Goal: Obtain resource: Obtain resource

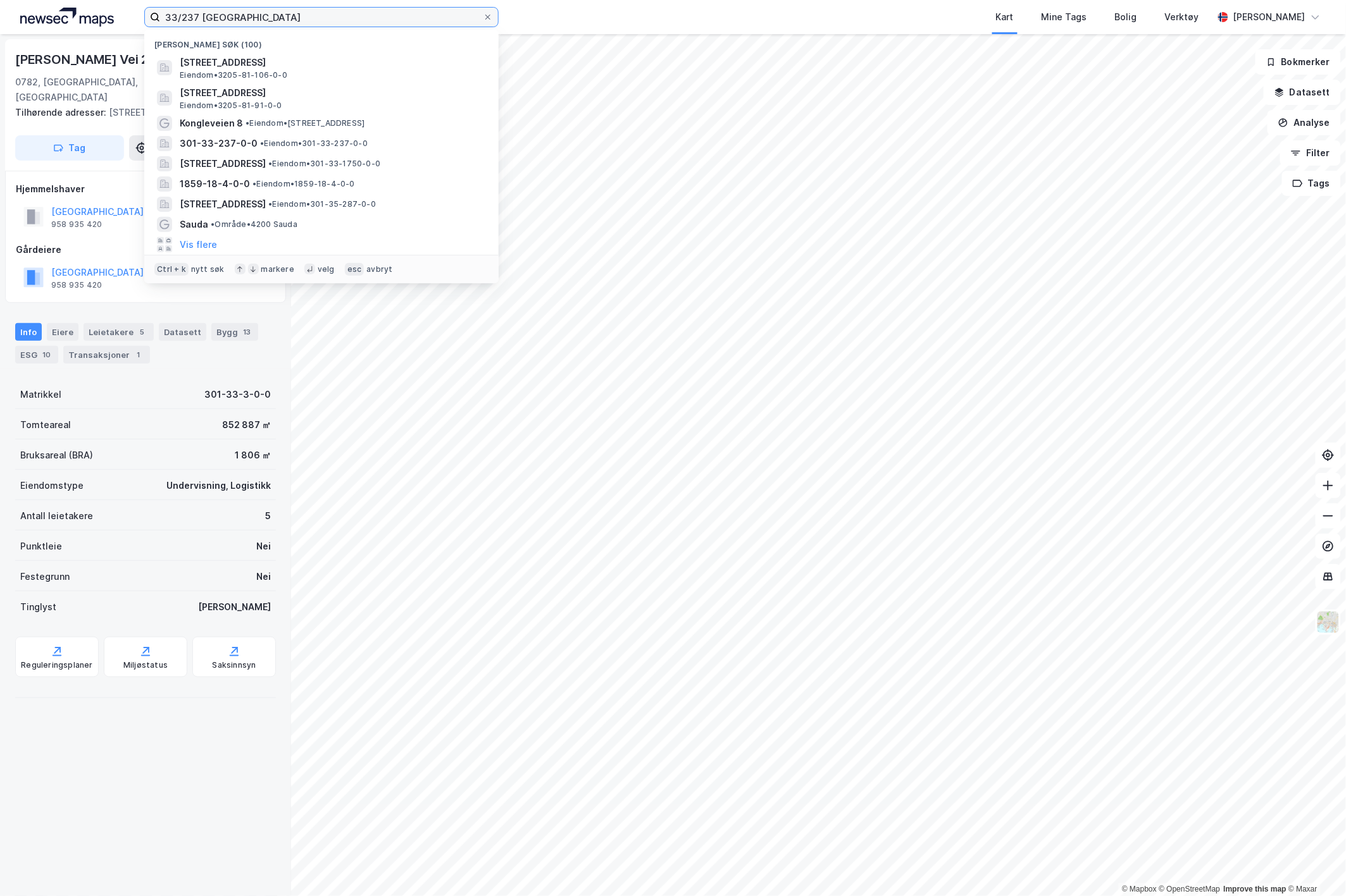
drag, startPoint x: 237, startPoint y: 18, endPoint x: 125, endPoint y: 22, distance: 112.1
click at [125, 22] on div "33/237 oslo Nylige søk (100) Solheimsgata 11A, 2000, LILLESTRØM, LILLESTRØM Eie…" at bounding box center [673, 17] width 1346 height 34
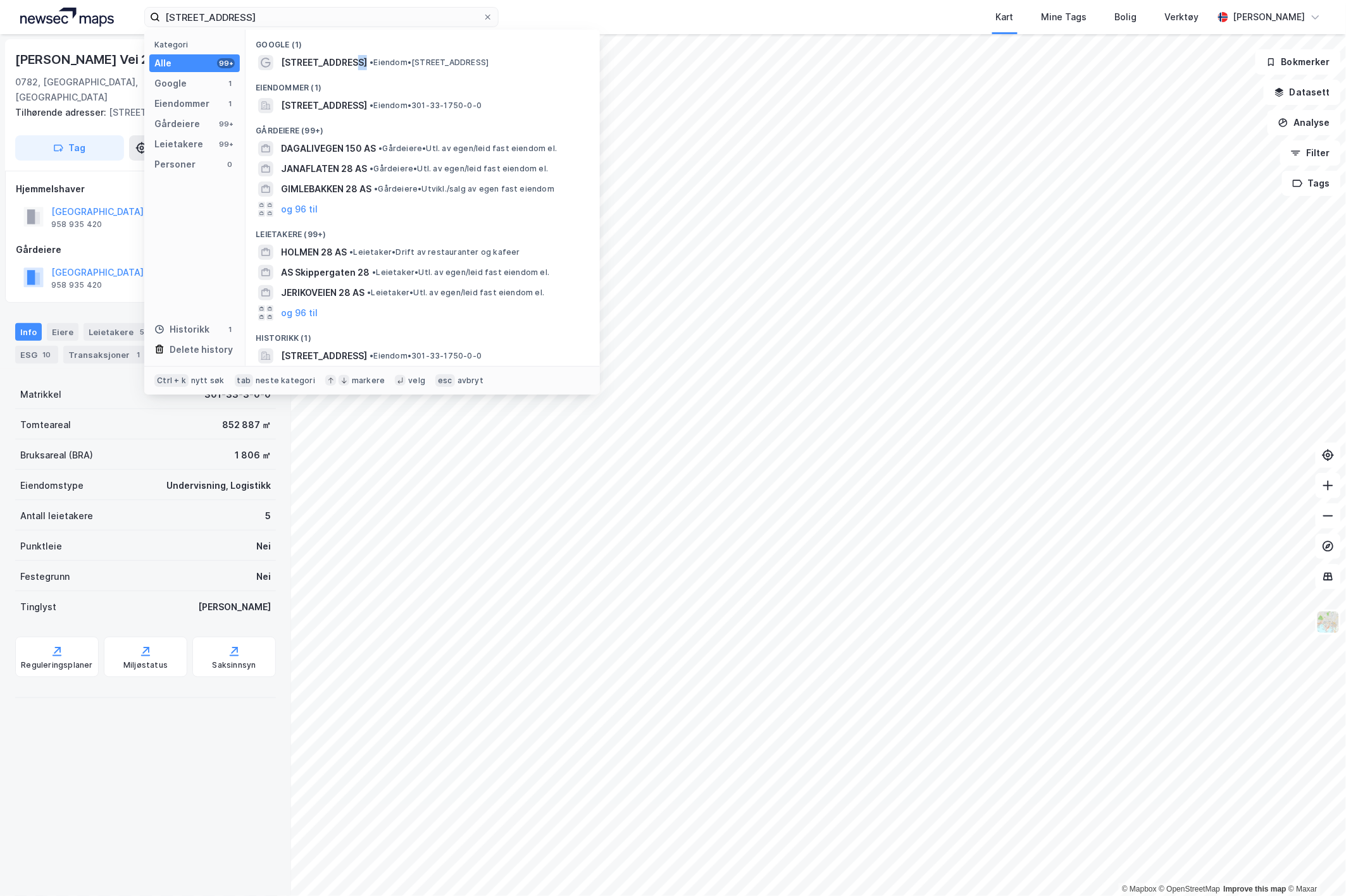
click at [345, 58] on div "Dagaliveien 28 • Eiendom • Dagaliveien 28, 0783 Oslo" at bounding box center [434, 62] width 306 height 15
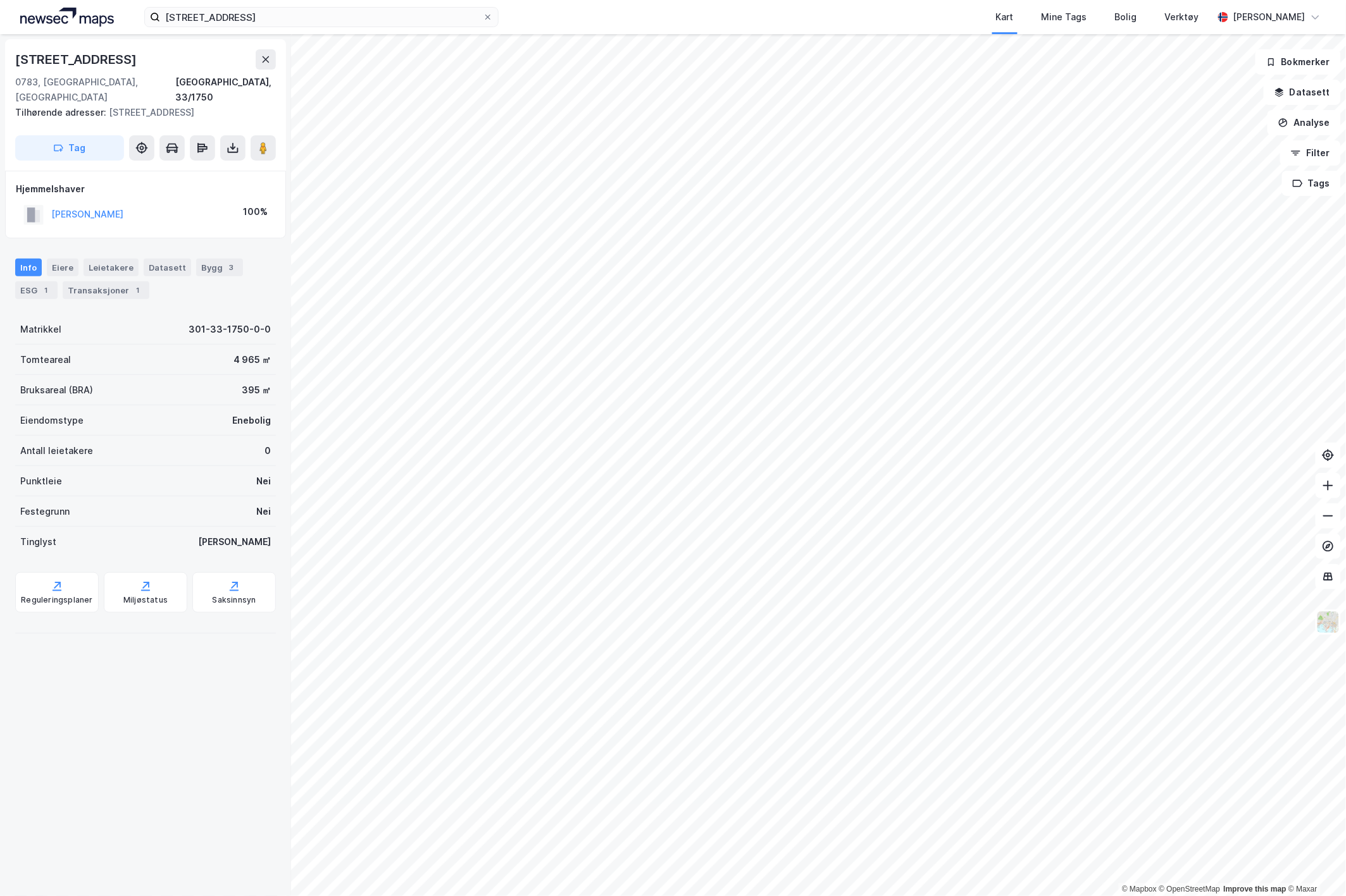
click at [237, 141] on icon at bounding box center [233, 148] width 13 height 13
click at [203, 169] on div "Last ned grunnbok" at bounding box center [170, 173] width 73 height 10
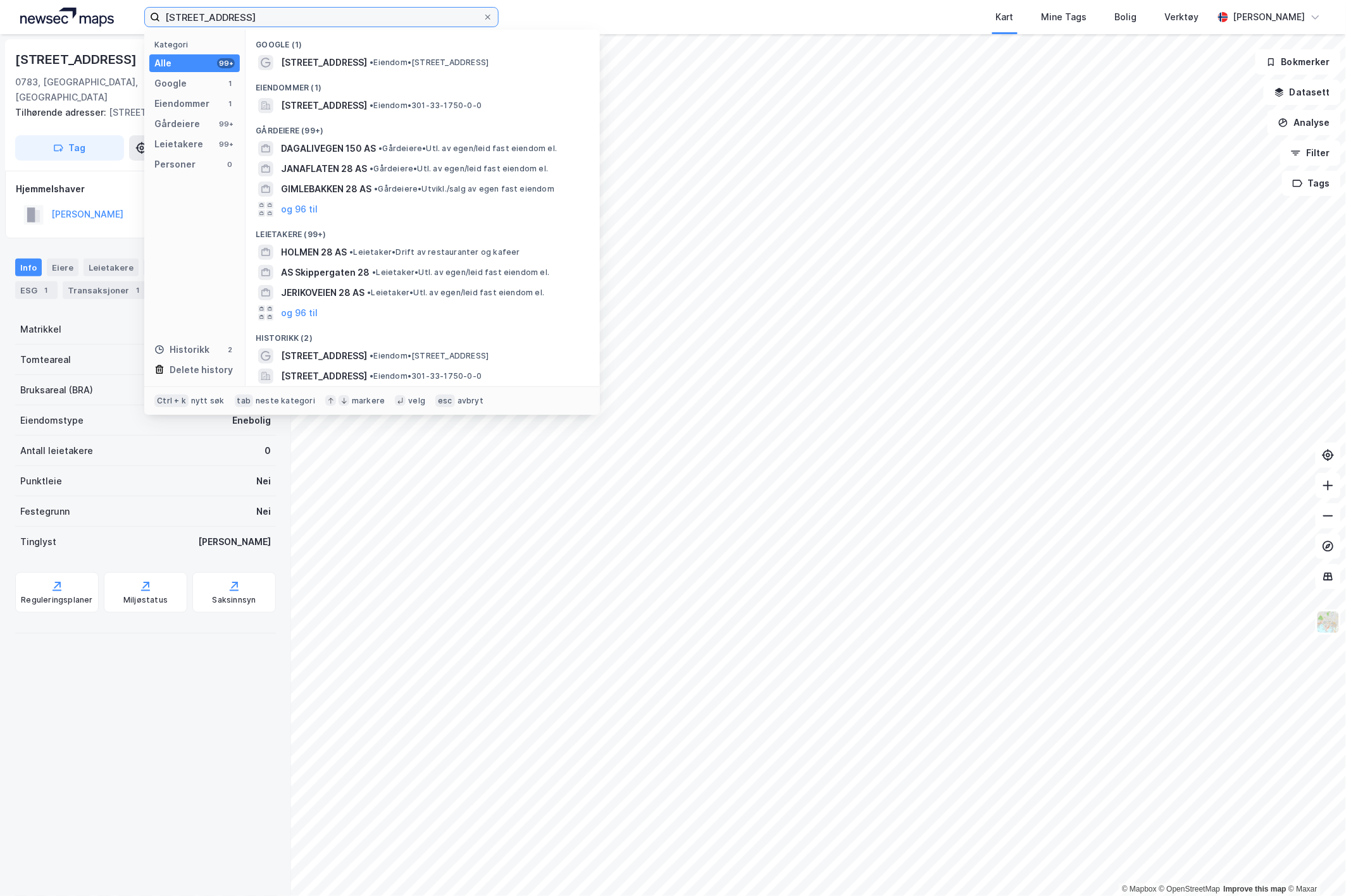
drag, startPoint x: 274, startPoint y: 11, endPoint x: 127, endPoint y: 24, distance: 147.6
click at [127, 21] on div "dagaliveien 28 Kategori Alle 99+ Google 1 Eiendommer 1 Gårdeiere 99+ Leietakere…" at bounding box center [673, 17] width 1346 height 34
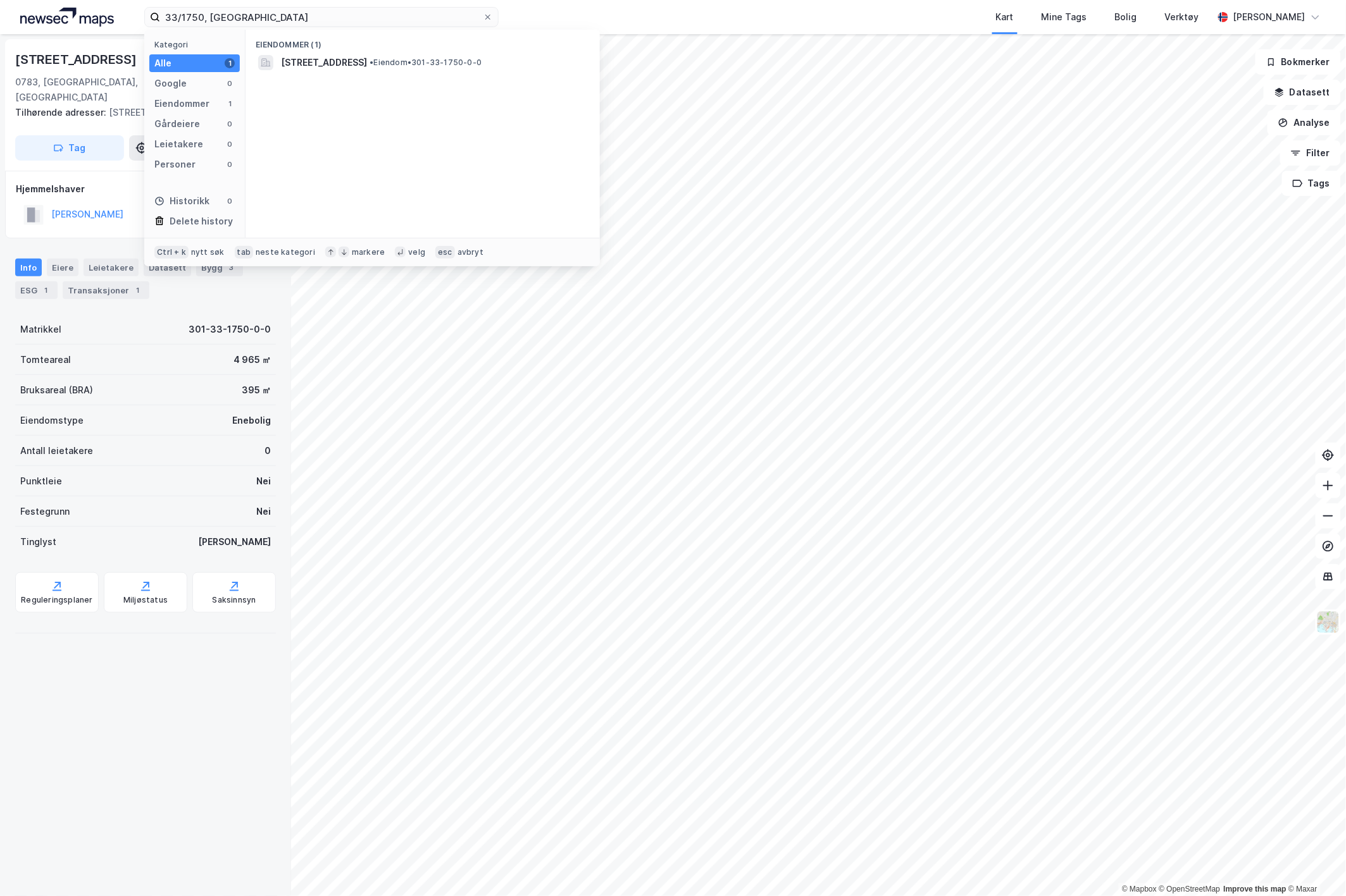
click at [305, 64] on span "[STREET_ADDRESS]" at bounding box center [324, 62] width 86 height 15
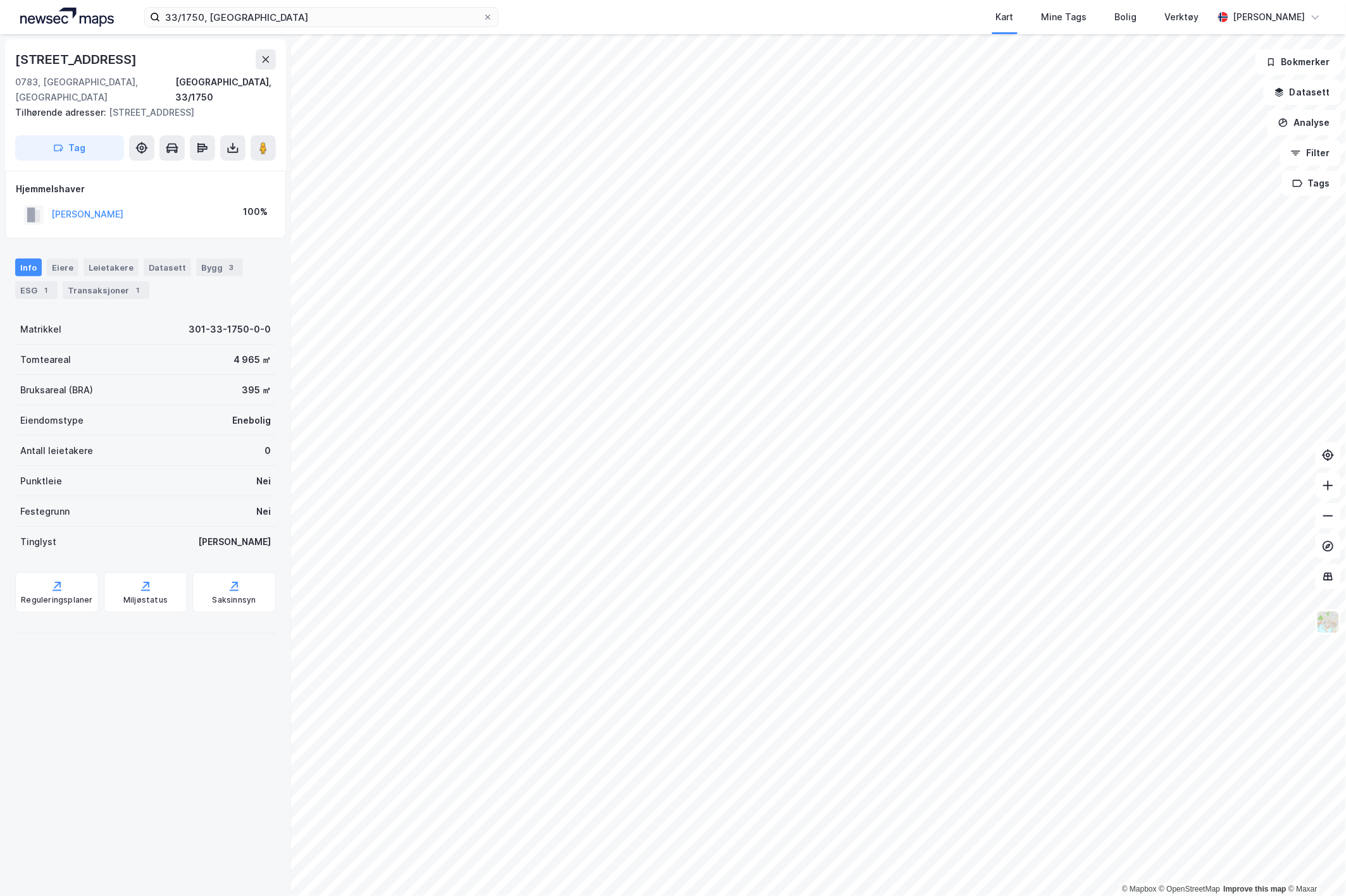
click at [189, 322] on div "301-33-1750-0-0" at bounding box center [230, 330] width 83 height 15
click at [0, 0] on button "[PERSON_NAME]" at bounding box center [0, 0] width 0 height 0
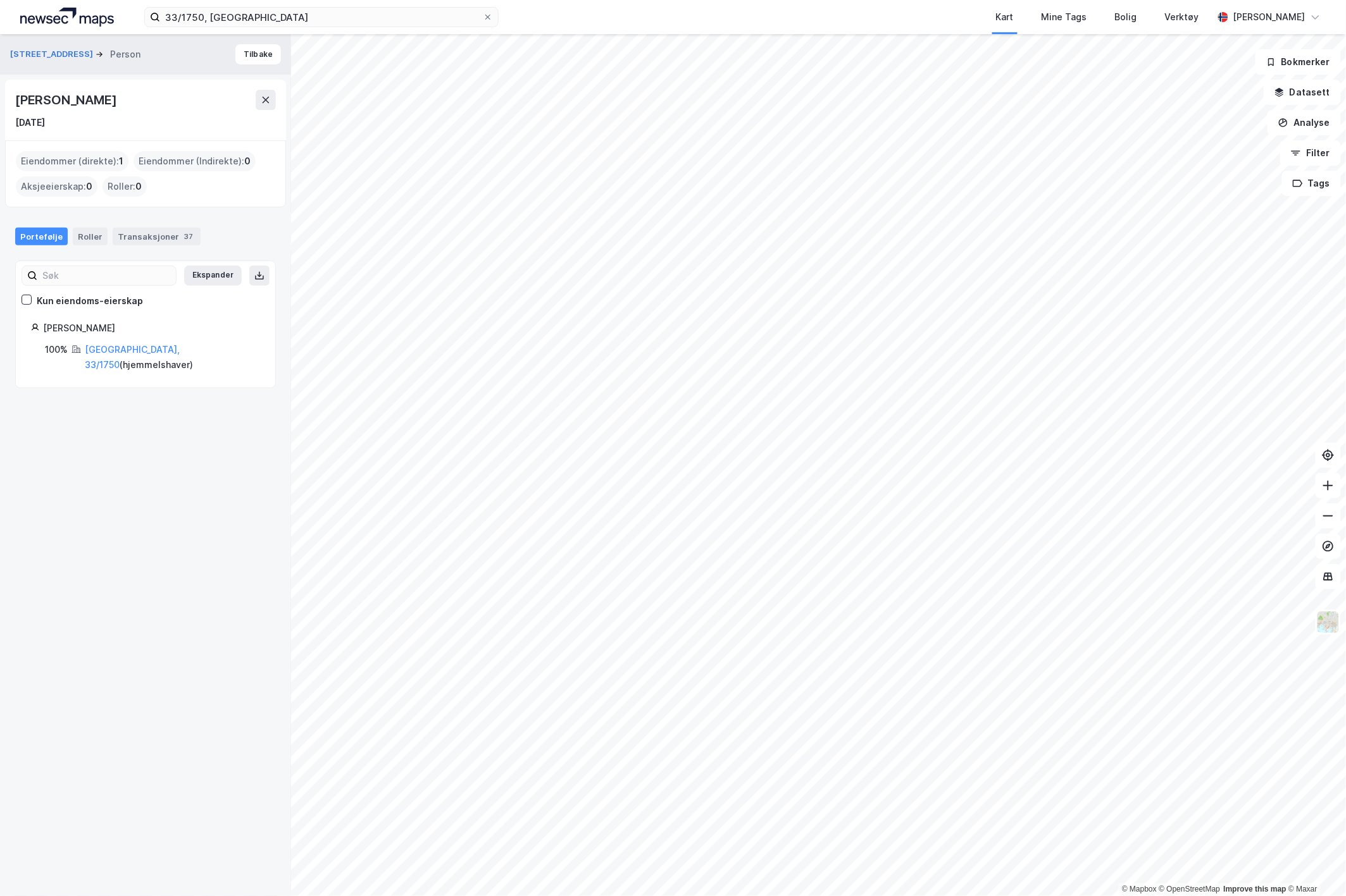
click at [264, 96] on icon at bounding box center [265, 99] width 10 height 10
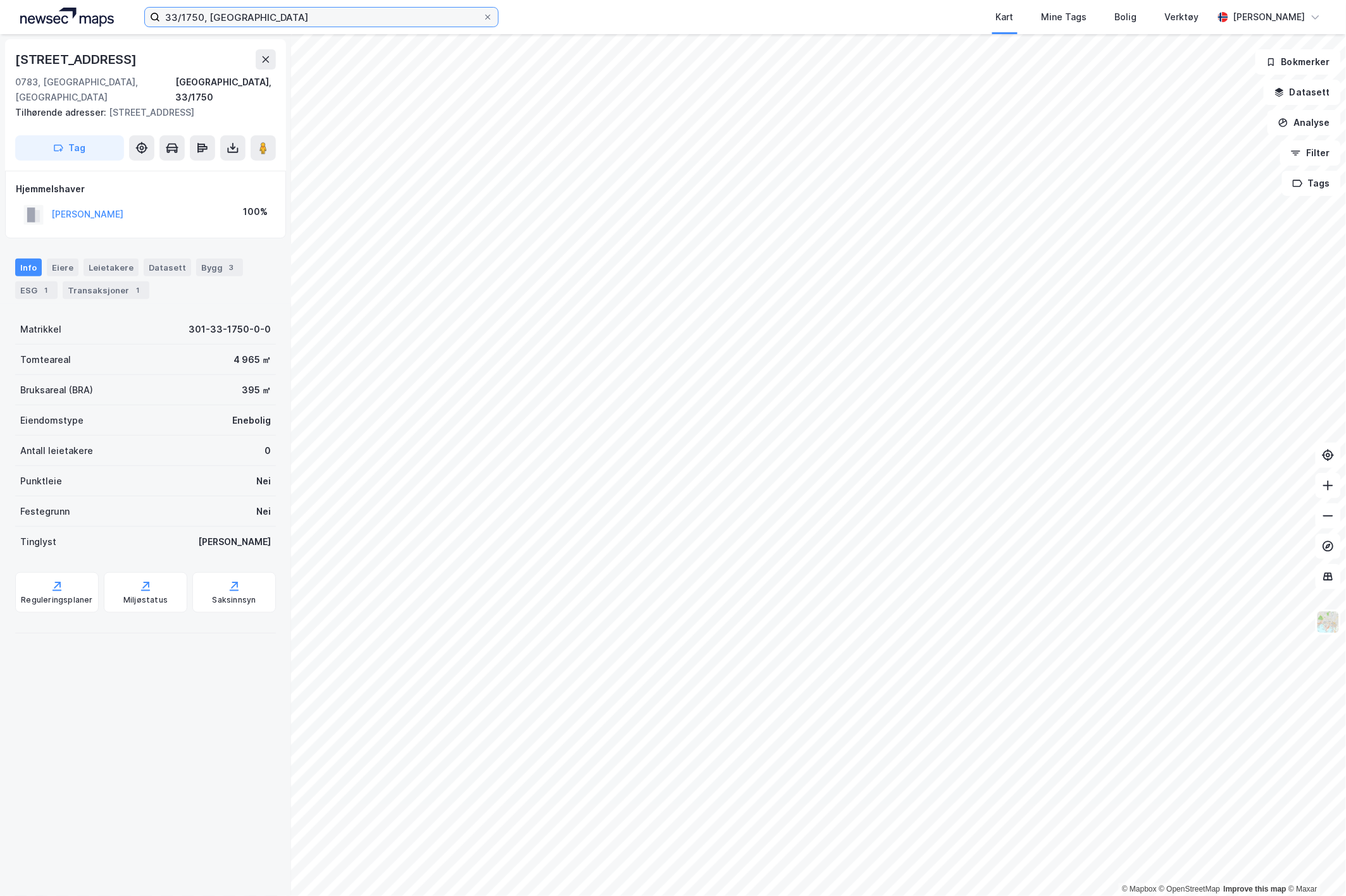
click at [190, 15] on input "33/1750, oslo" at bounding box center [321, 17] width 323 height 19
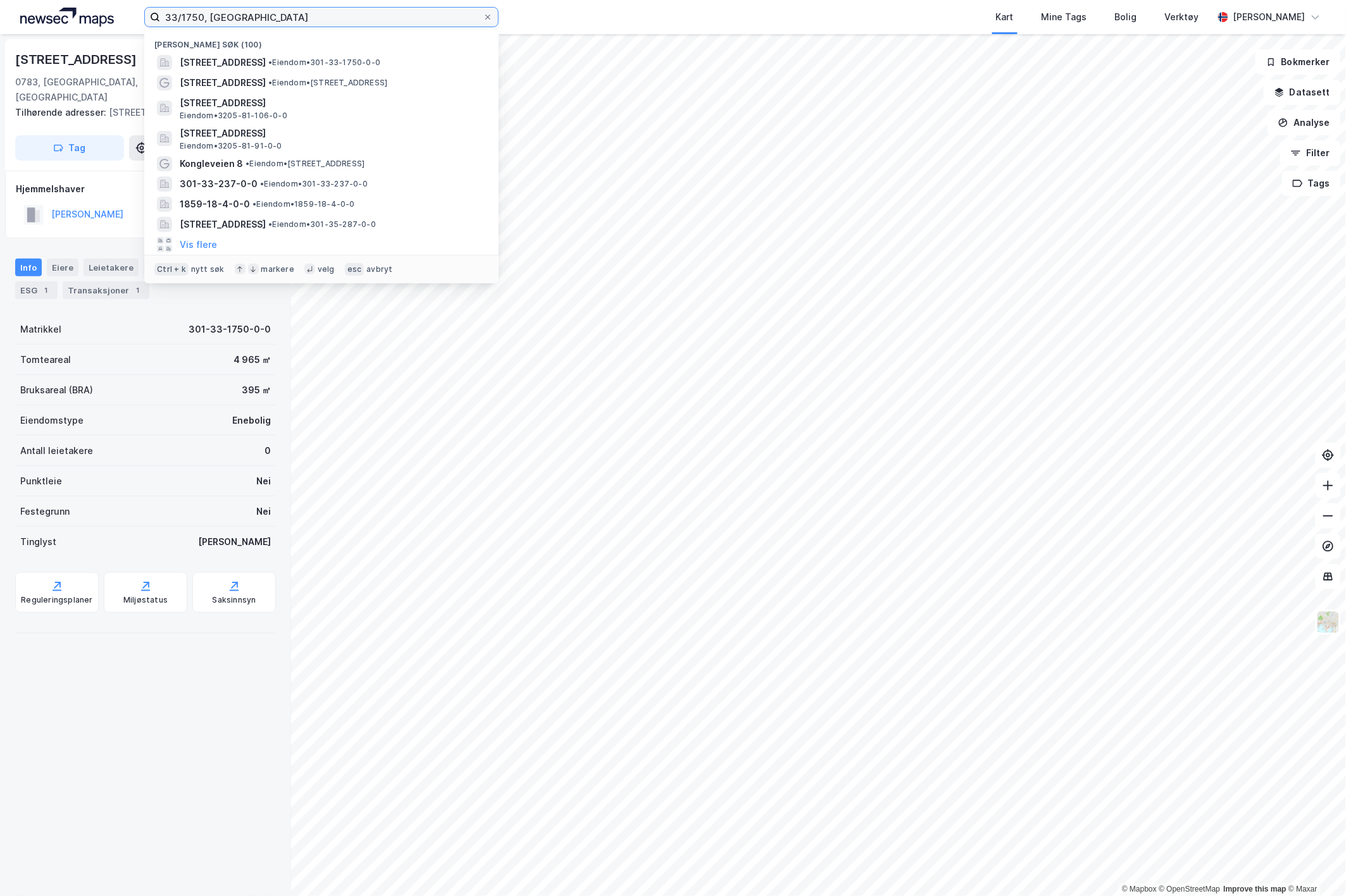
click at [190, 15] on input "33/1750, oslo" at bounding box center [321, 17] width 323 height 19
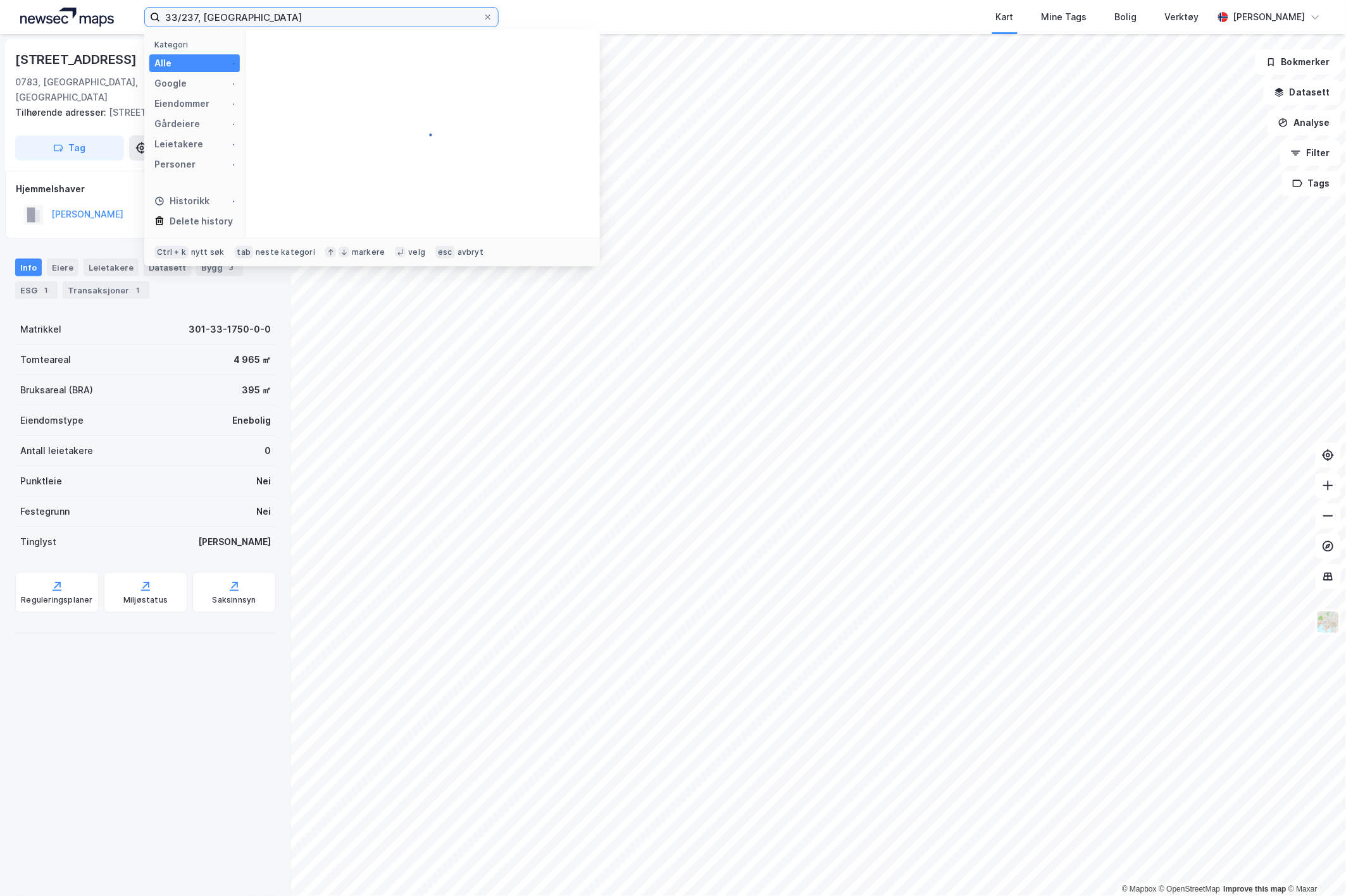
type input "33/237, oslo"
click at [347, 60] on span "301-33-237-0-0" at bounding box center [320, 62] width 78 height 15
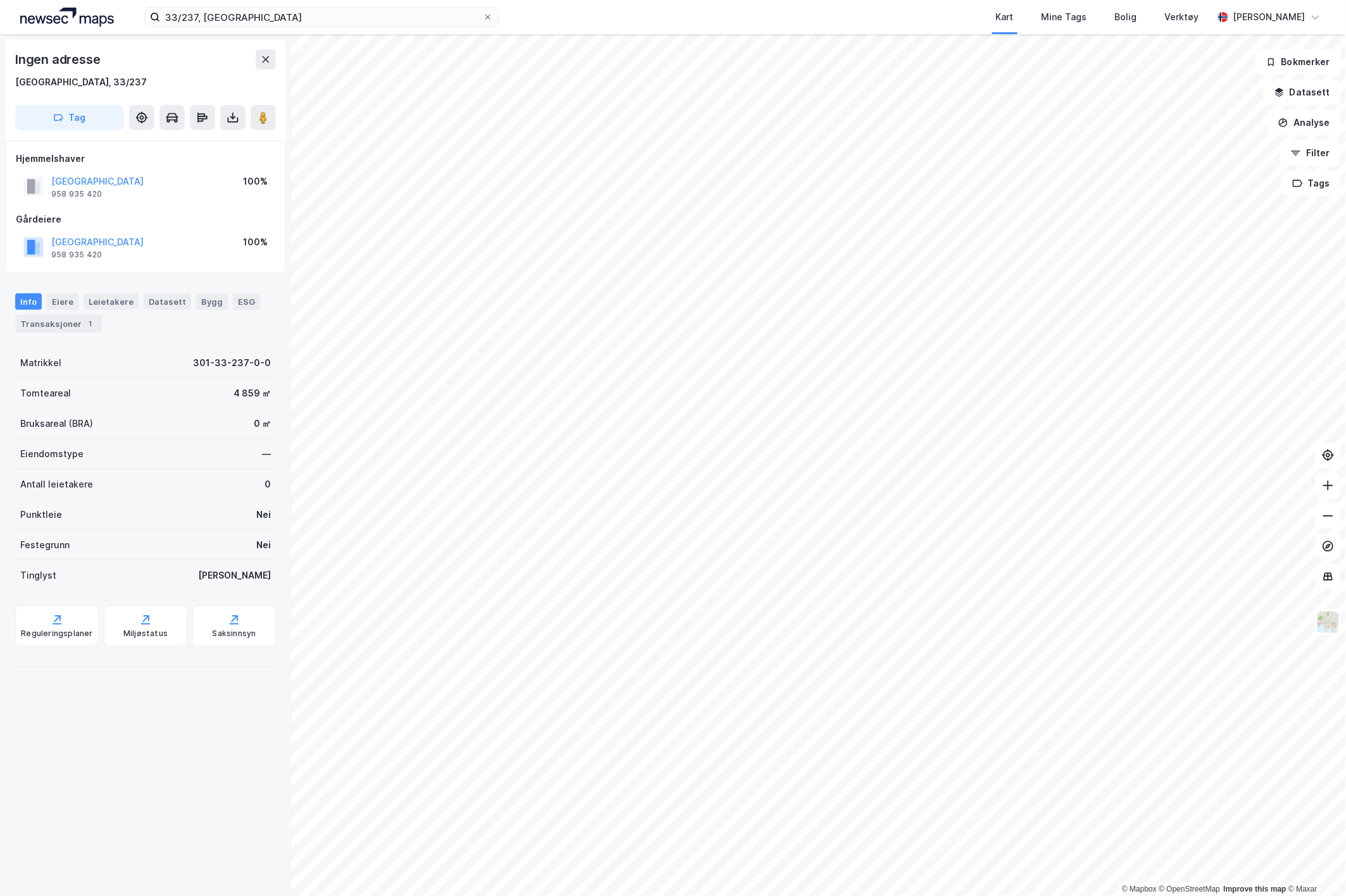
click at [234, 116] on icon at bounding box center [233, 118] width 13 height 13
click at [194, 138] on div "Last ned grunnbok" at bounding box center [170, 143] width 73 height 10
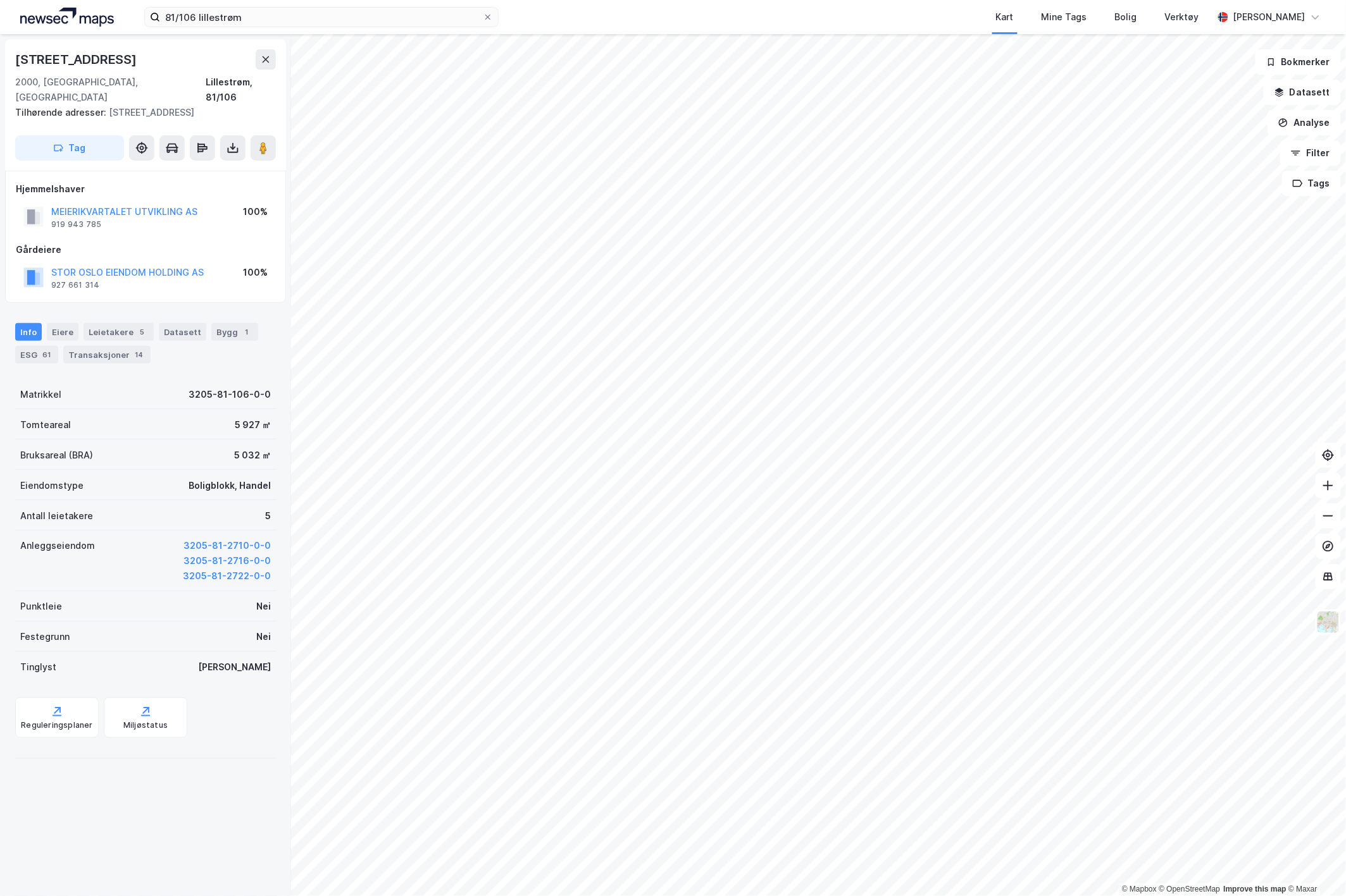
drag, startPoint x: 259, startPoint y: 6, endPoint x: 166, endPoint y: 21, distance: 94.2
click at [146, 20] on label "81/106 lillestrøm" at bounding box center [321, 17] width 354 height 20
click at [160, 20] on input "81/106 lillestrøm" at bounding box center [321, 17] width 323 height 19
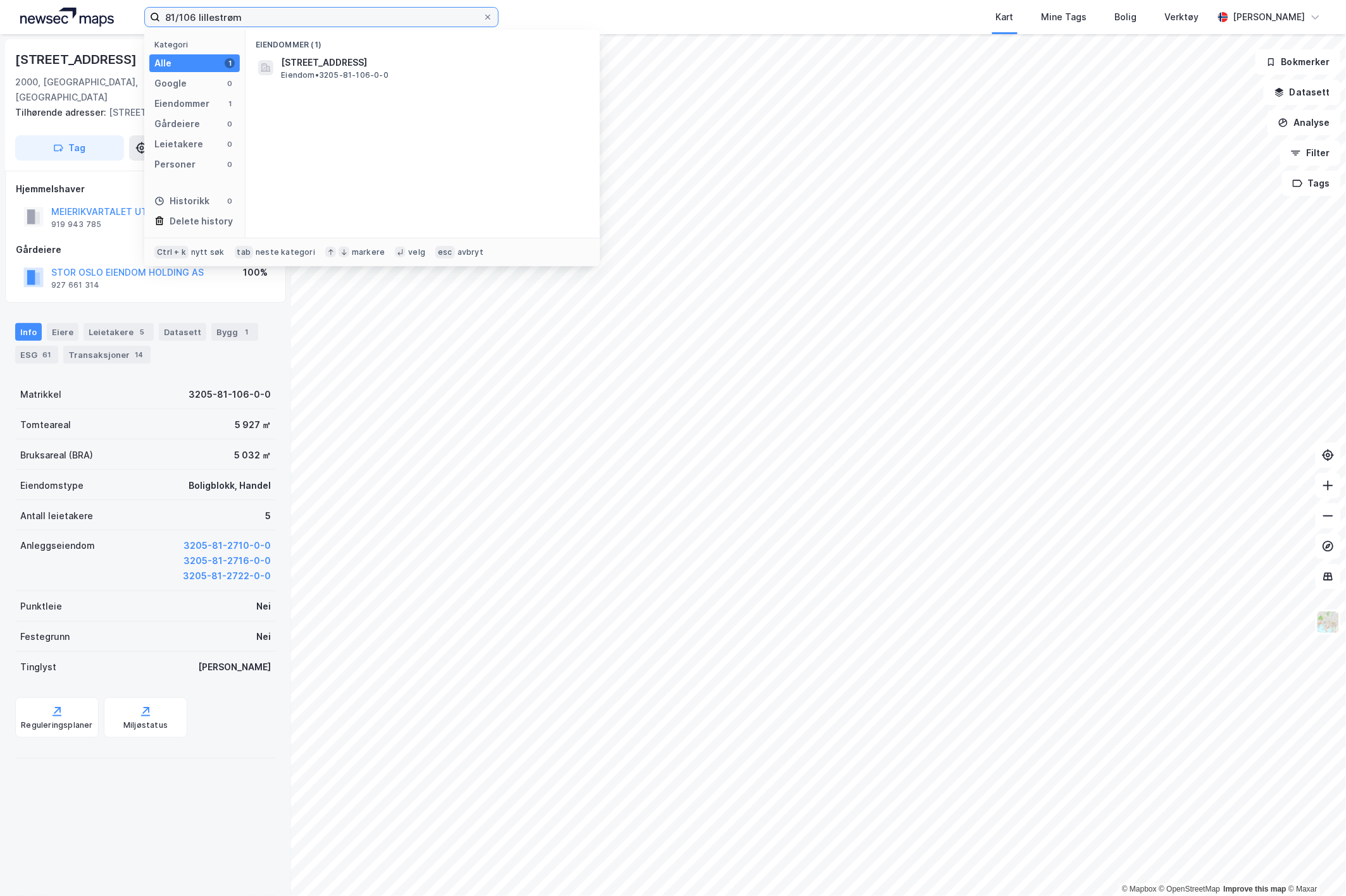
drag, startPoint x: 246, startPoint y: 14, endPoint x: 123, endPoint y: 22, distance: 123.3
click at [123, 22] on div "81/106 lillestrøm Kategori Alle 1 Google 0 Eiendommer 1 Gårdeiere 0 Leietakere …" at bounding box center [673, 17] width 1346 height 34
click at [329, 66] on span "301-33-237-0-0" at bounding box center [320, 62] width 78 height 15
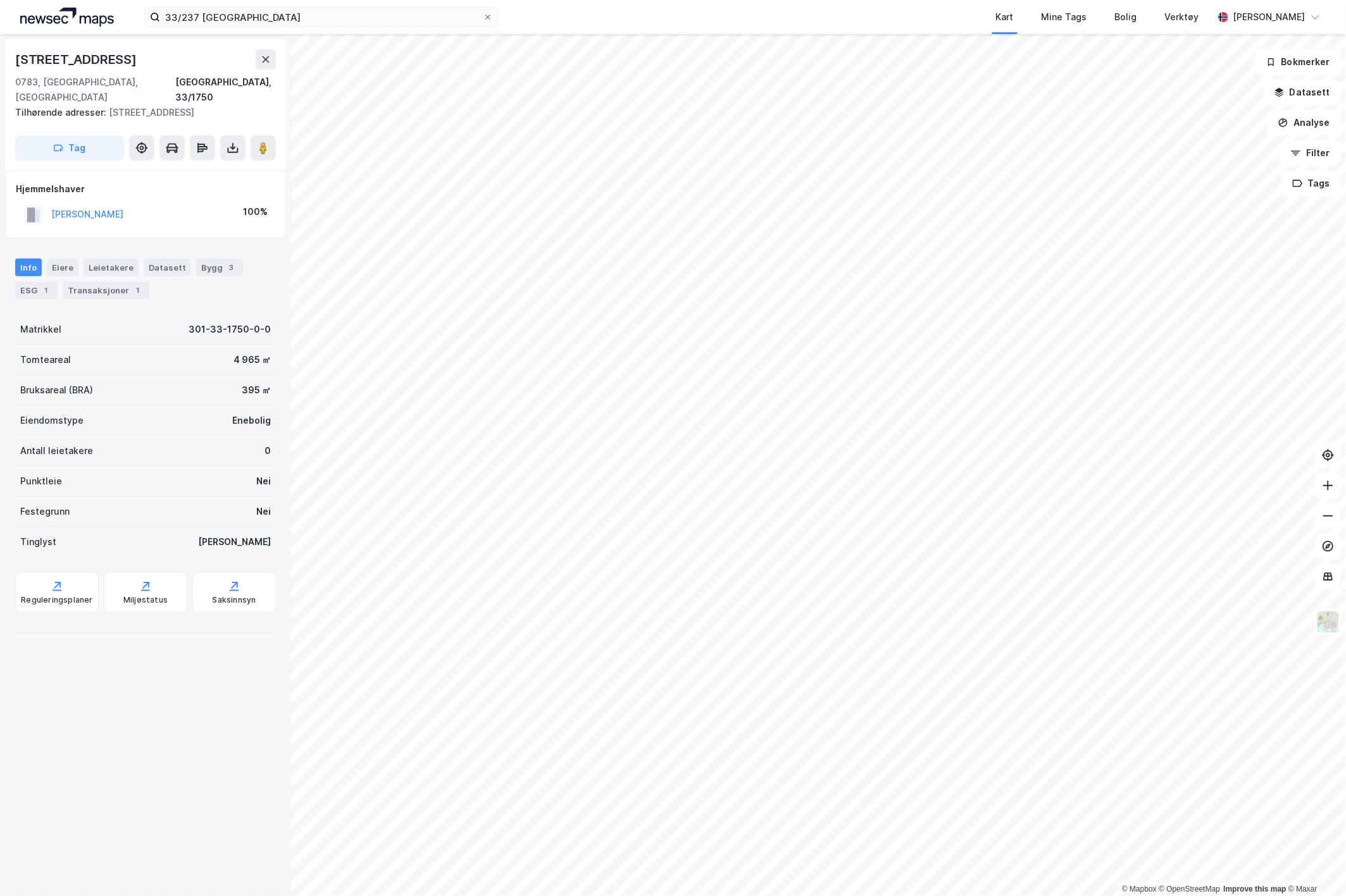
click at [231, 141] on icon at bounding box center [233, 148] width 13 height 13
click at [186, 169] on div "Last ned grunnbok" at bounding box center [170, 173] width 73 height 10
click at [190, 16] on input "33/237 [GEOGRAPHIC_DATA]" at bounding box center [321, 17] width 323 height 19
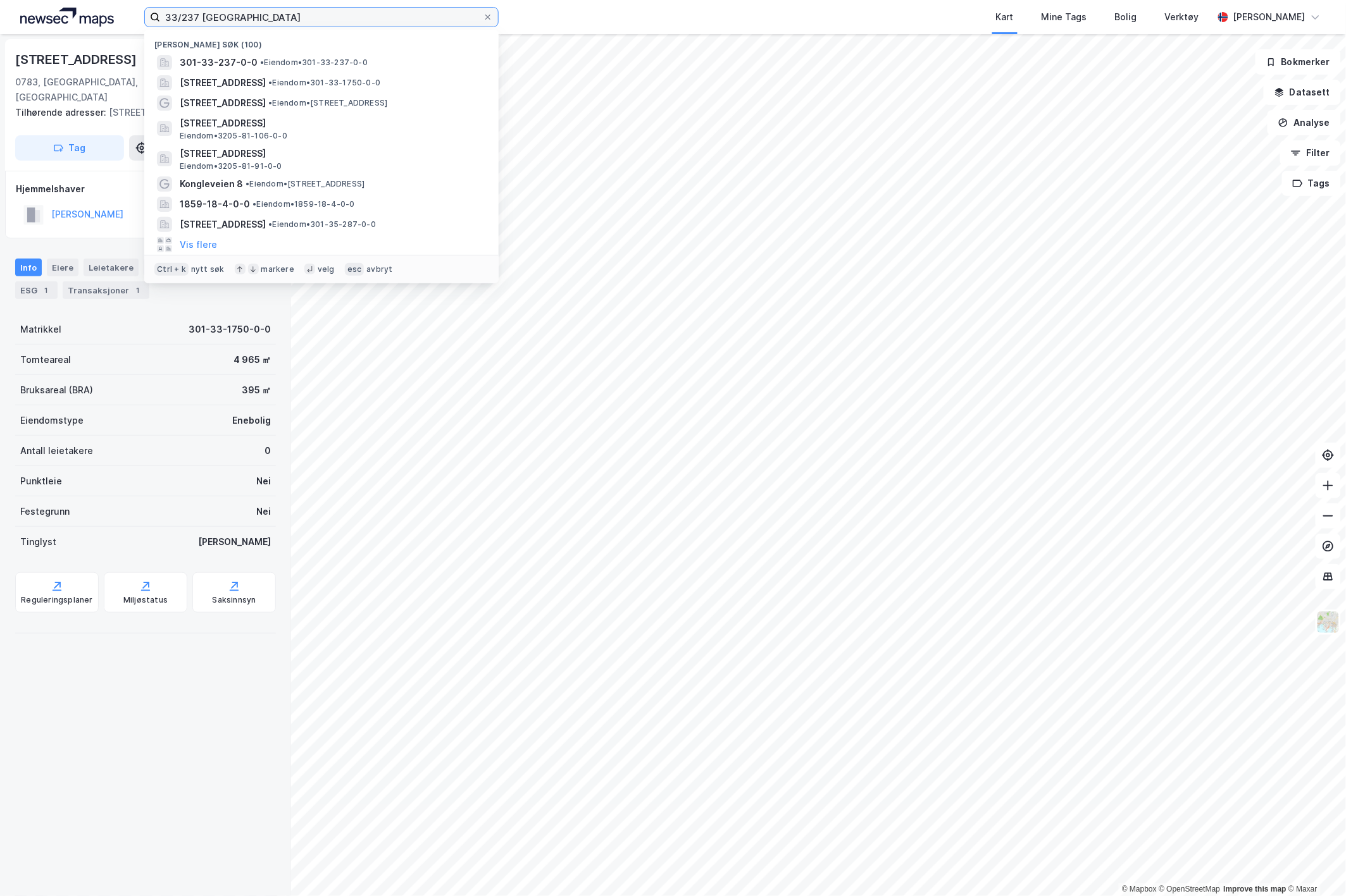
click at [190, 16] on input "33/237 [GEOGRAPHIC_DATA]" at bounding box center [321, 17] width 323 height 19
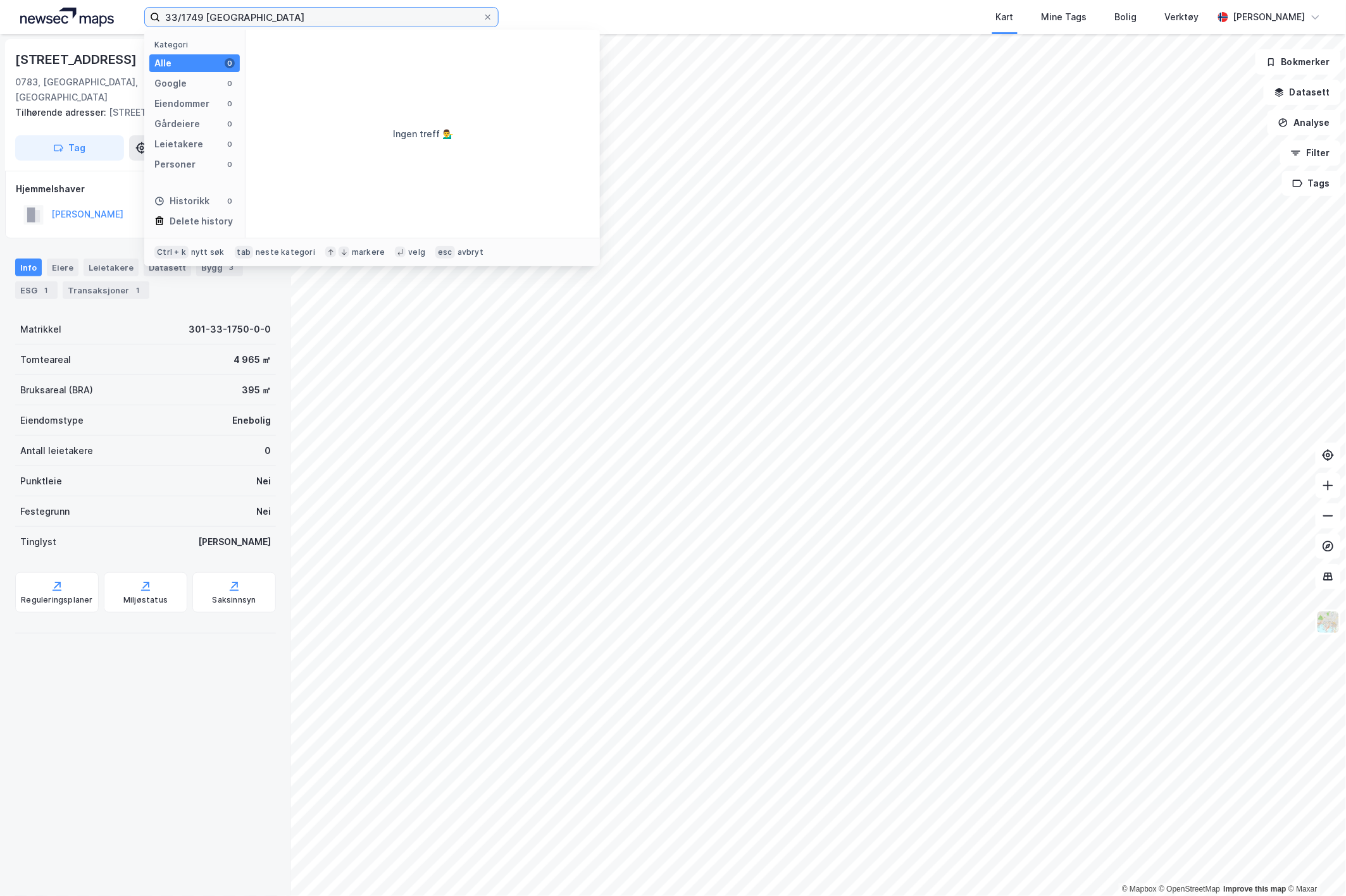
type input "33/1749 [GEOGRAPHIC_DATA]"
